Goal: Information Seeking & Learning: Learn about a topic

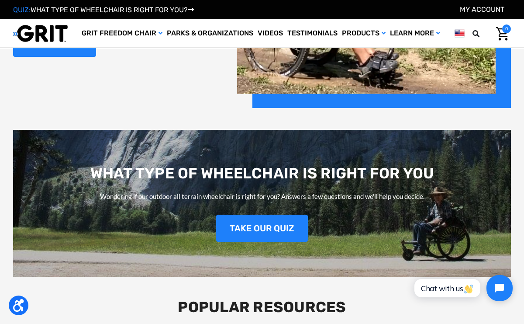
scroll to position [865, 0]
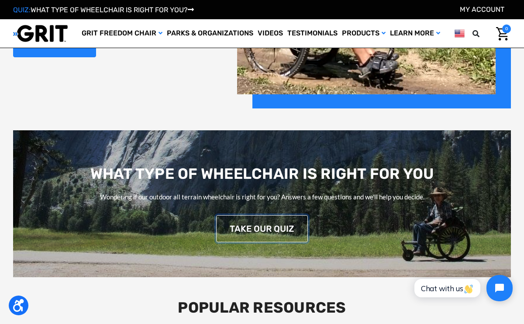
click at [278, 225] on link "TAKE OUR QUIZ" at bounding box center [262, 228] width 92 height 27
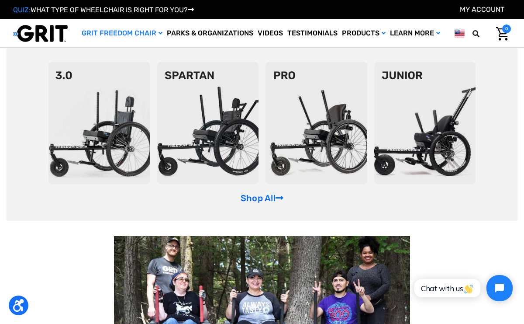
click at [219, 133] on img at bounding box center [208, 123] width 102 height 122
click at [104, 120] on img at bounding box center [99, 123] width 102 height 122
